Goal: Register for event/course

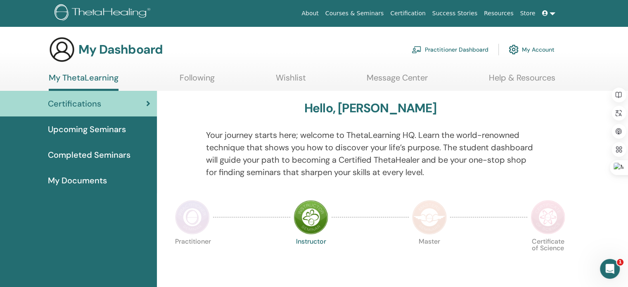
click at [79, 151] on span "Completed Seminars" at bounding box center [89, 155] width 83 height 12
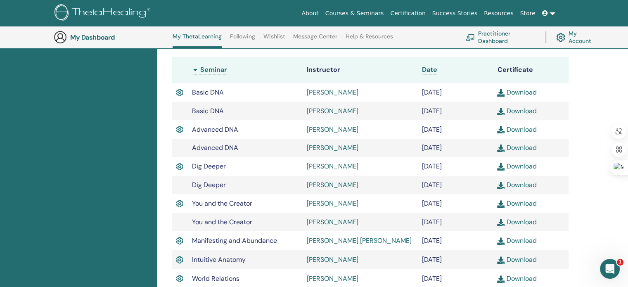
scroll to position [228, 0]
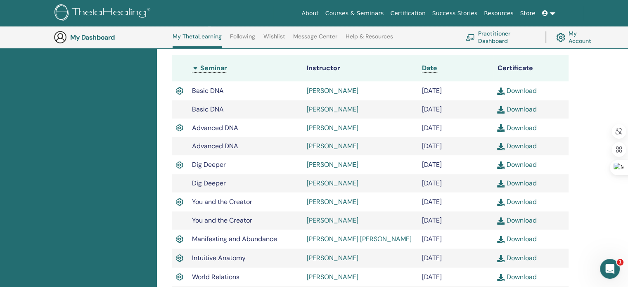
click at [178, 92] on img at bounding box center [179, 90] width 7 height 11
click at [180, 90] on img at bounding box center [179, 90] width 7 height 11
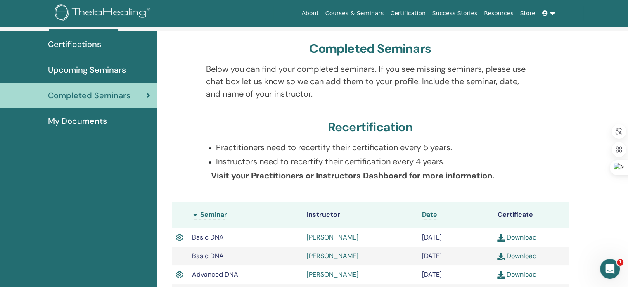
scroll to position [0, 0]
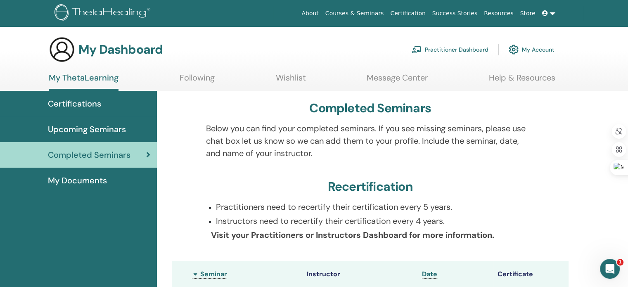
click at [104, 179] on span "My Documents" at bounding box center [77, 180] width 59 height 12
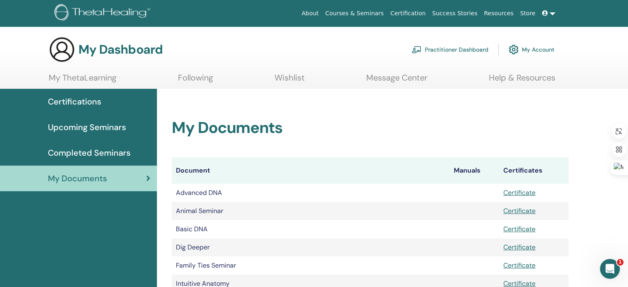
click at [83, 103] on span "Certifications" at bounding box center [74, 101] width 53 height 12
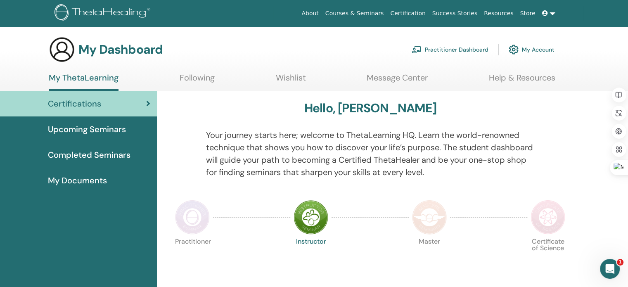
drag, startPoint x: 71, startPoint y: 216, endPoint x: 159, endPoint y: 105, distance: 142.0
drag, startPoint x: 88, startPoint y: 82, endPoint x: 88, endPoint y: 78, distance: 4.6
click at [88, 82] on link "My ThetaLearning" at bounding box center [84, 82] width 70 height 18
click at [191, 81] on link "Following" at bounding box center [197, 81] width 35 height 16
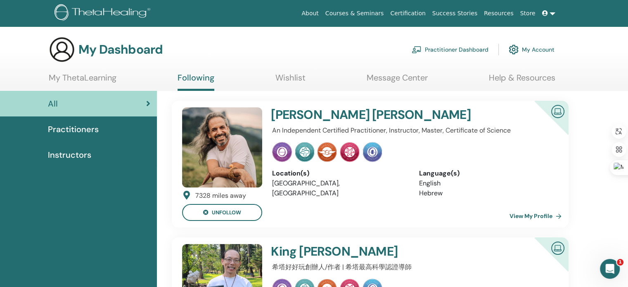
click at [322, 14] on link "About" at bounding box center [310, 13] width 24 height 15
click at [127, 13] on img at bounding box center [104, 13] width 99 height 19
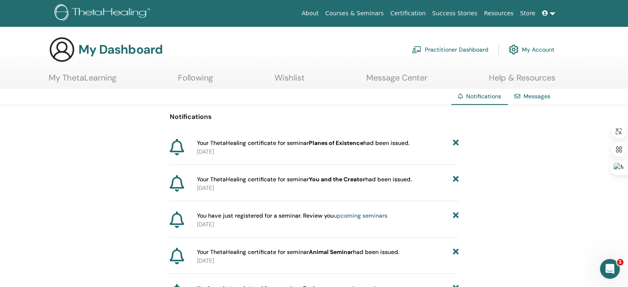
click at [462, 50] on link "Practitioner Dashboard" at bounding box center [450, 49] width 77 height 18
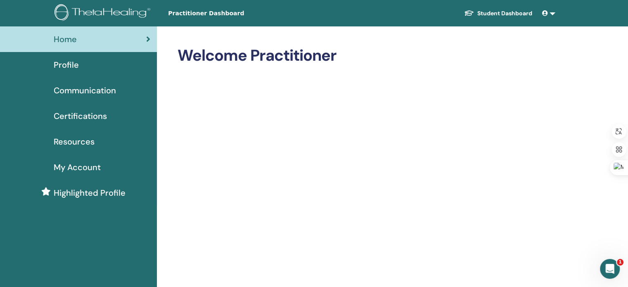
click at [551, 15] on link at bounding box center [549, 13] width 20 height 15
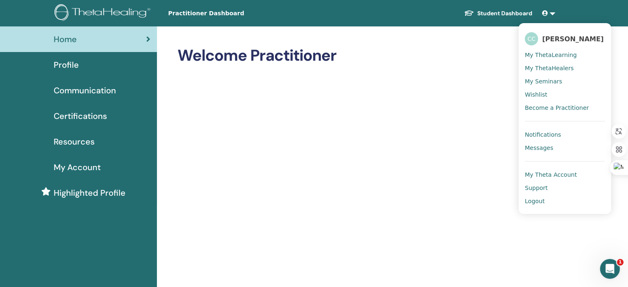
click at [547, 82] on span "My Seminars" at bounding box center [543, 81] width 37 height 7
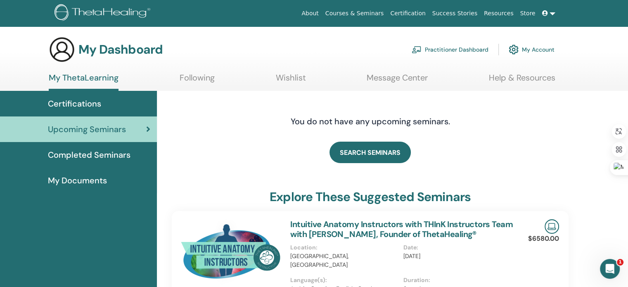
click at [382, 11] on link "Courses & Seminars" at bounding box center [354, 13] width 65 height 15
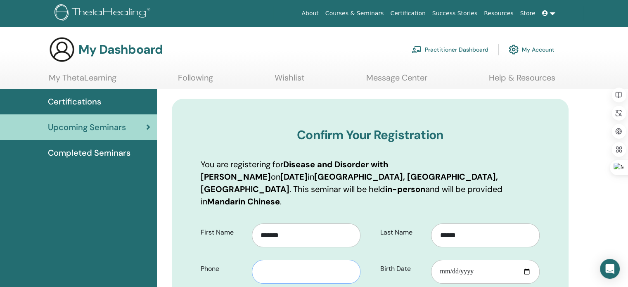
click at [292, 260] on input "text" at bounding box center [306, 272] width 109 height 24
type input "**********"
click at [449, 260] on input "Birth Date" at bounding box center [485, 272] width 109 height 24
click at [443, 260] on input "Birth Date" at bounding box center [485, 272] width 109 height 24
type input "**********"
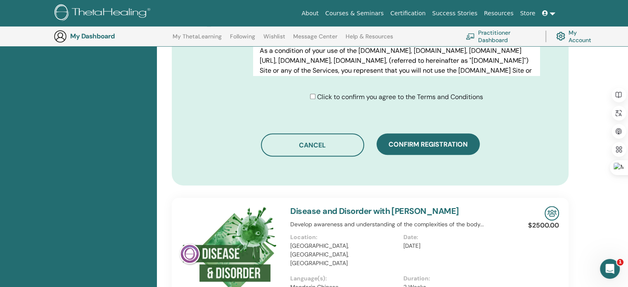
scroll to position [474, 0]
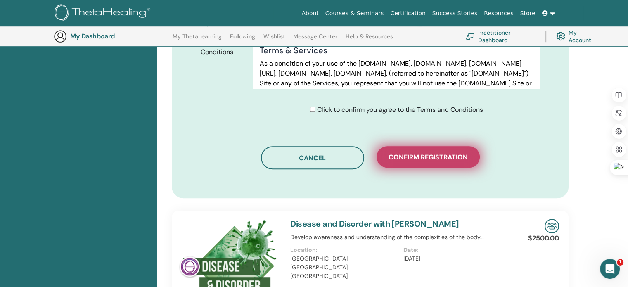
click at [420, 153] on span "Confirm registration" at bounding box center [428, 157] width 79 height 9
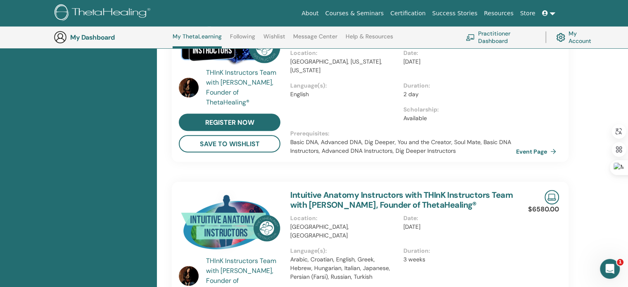
scroll to position [269, 0]
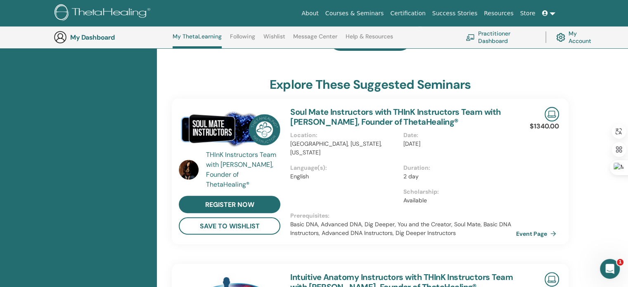
click at [188, 165] on img at bounding box center [189, 170] width 20 height 20
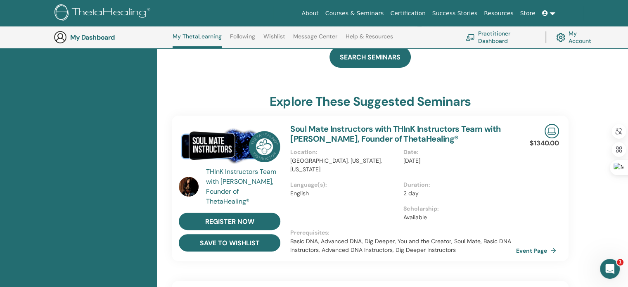
scroll to position [269, 0]
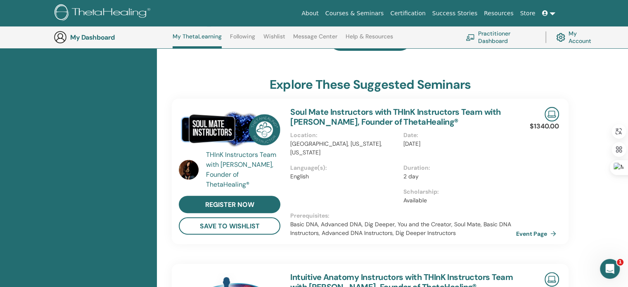
click at [187, 168] on img at bounding box center [189, 170] width 20 height 20
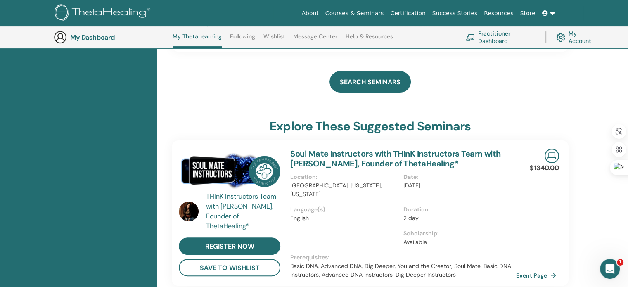
scroll to position [228, 0]
click at [231, 202] on div "THInK Instructors Team with Vianna Stibal, Founder of ThetaHealing®" at bounding box center [244, 211] width 76 height 40
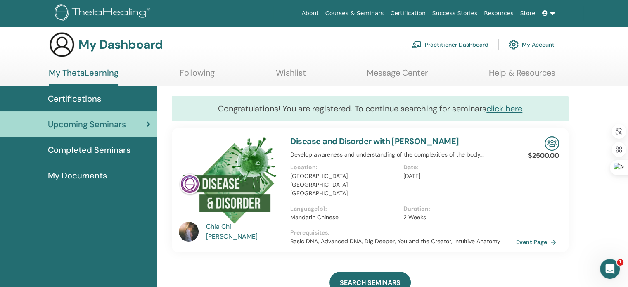
scroll to position [0, 0]
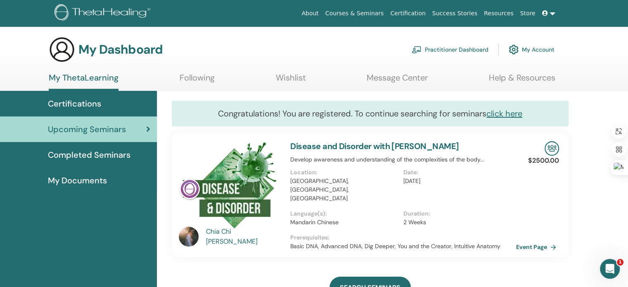
click at [294, 77] on link "Wishlist" at bounding box center [291, 81] width 30 height 16
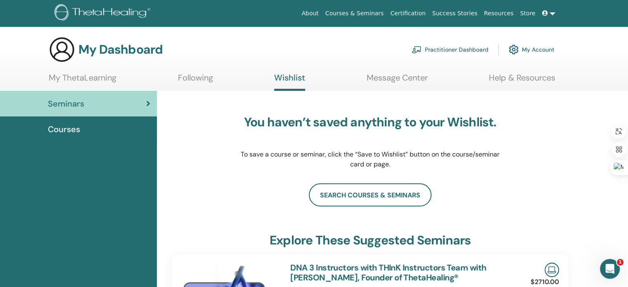
click at [83, 78] on link "My ThetaLearning" at bounding box center [83, 81] width 68 height 16
